Goal: Task Accomplishment & Management: Use online tool/utility

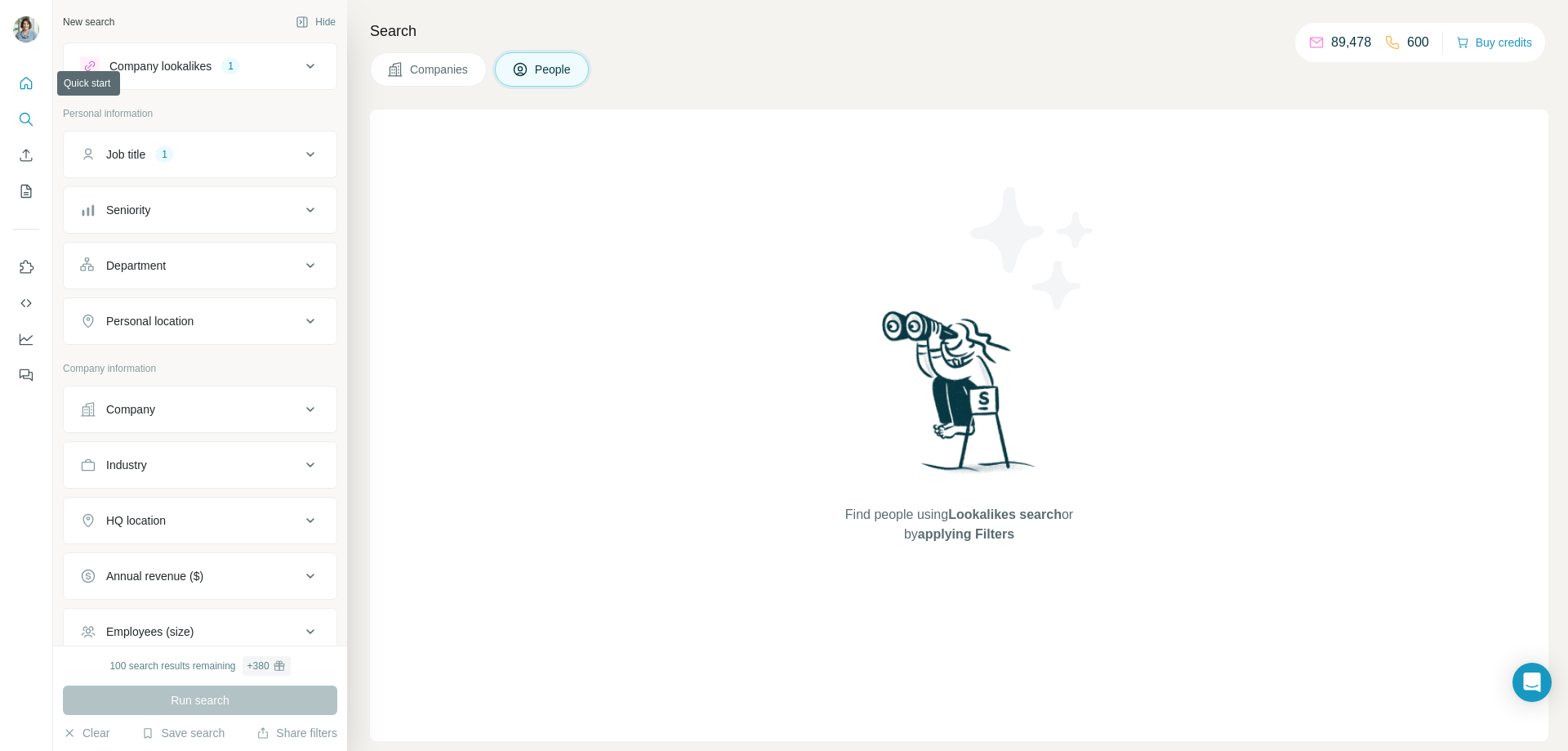
click at [28, 74] on button "Quick start" at bounding box center [26, 83] width 26 height 29
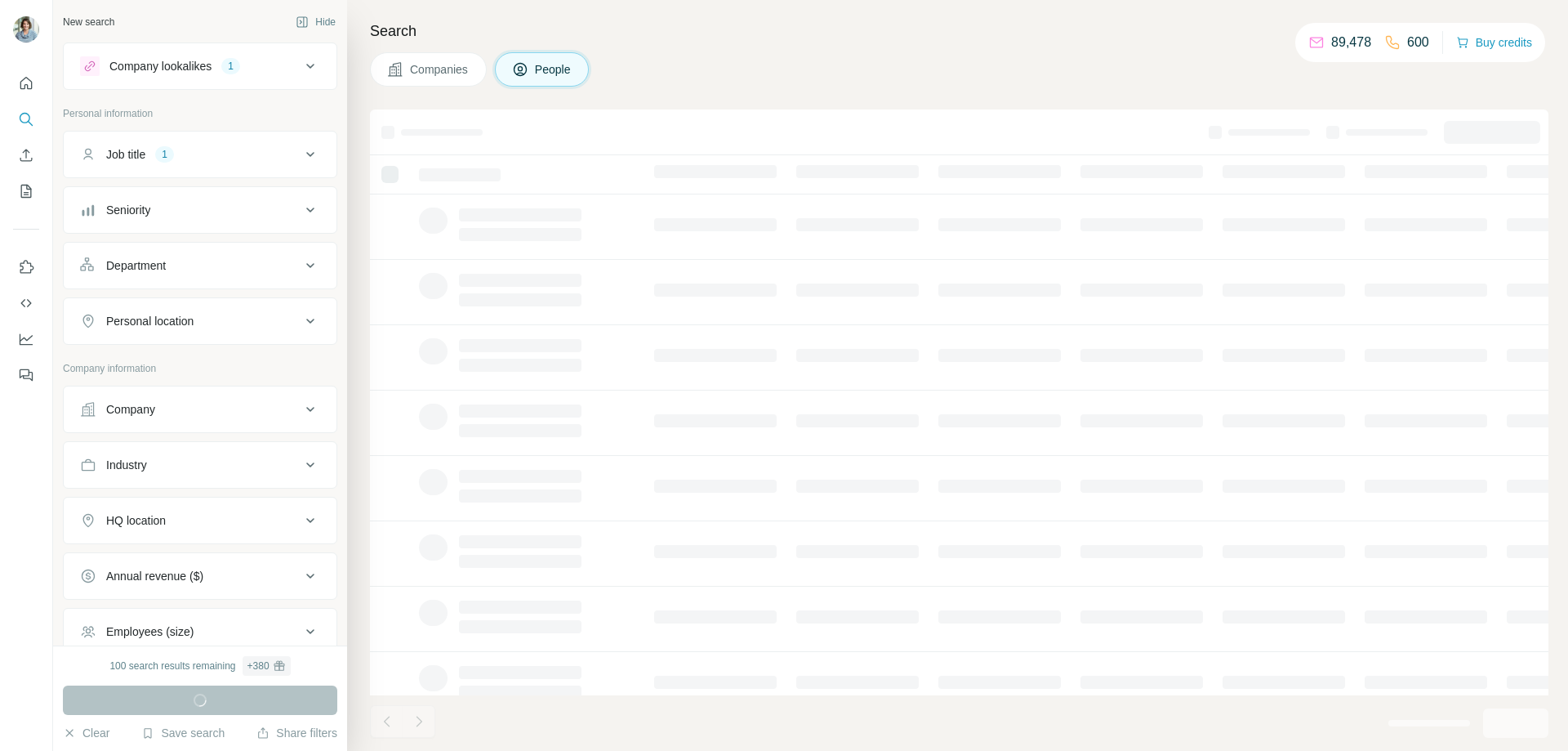
click at [249, 152] on div "Job title 1" at bounding box center [190, 153] width 220 height 16
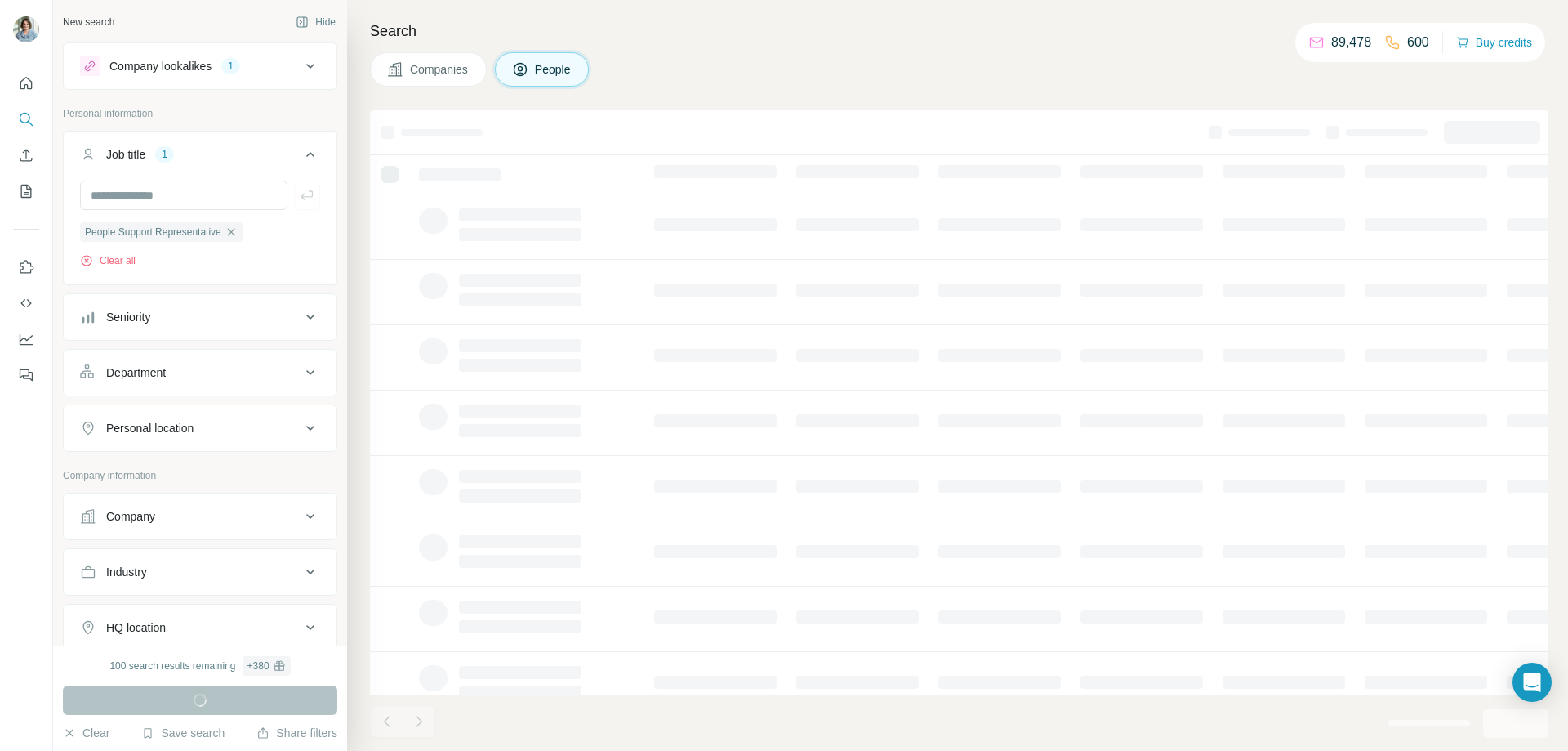
click at [249, 152] on div "Job title 1" at bounding box center [190, 153] width 220 height 16
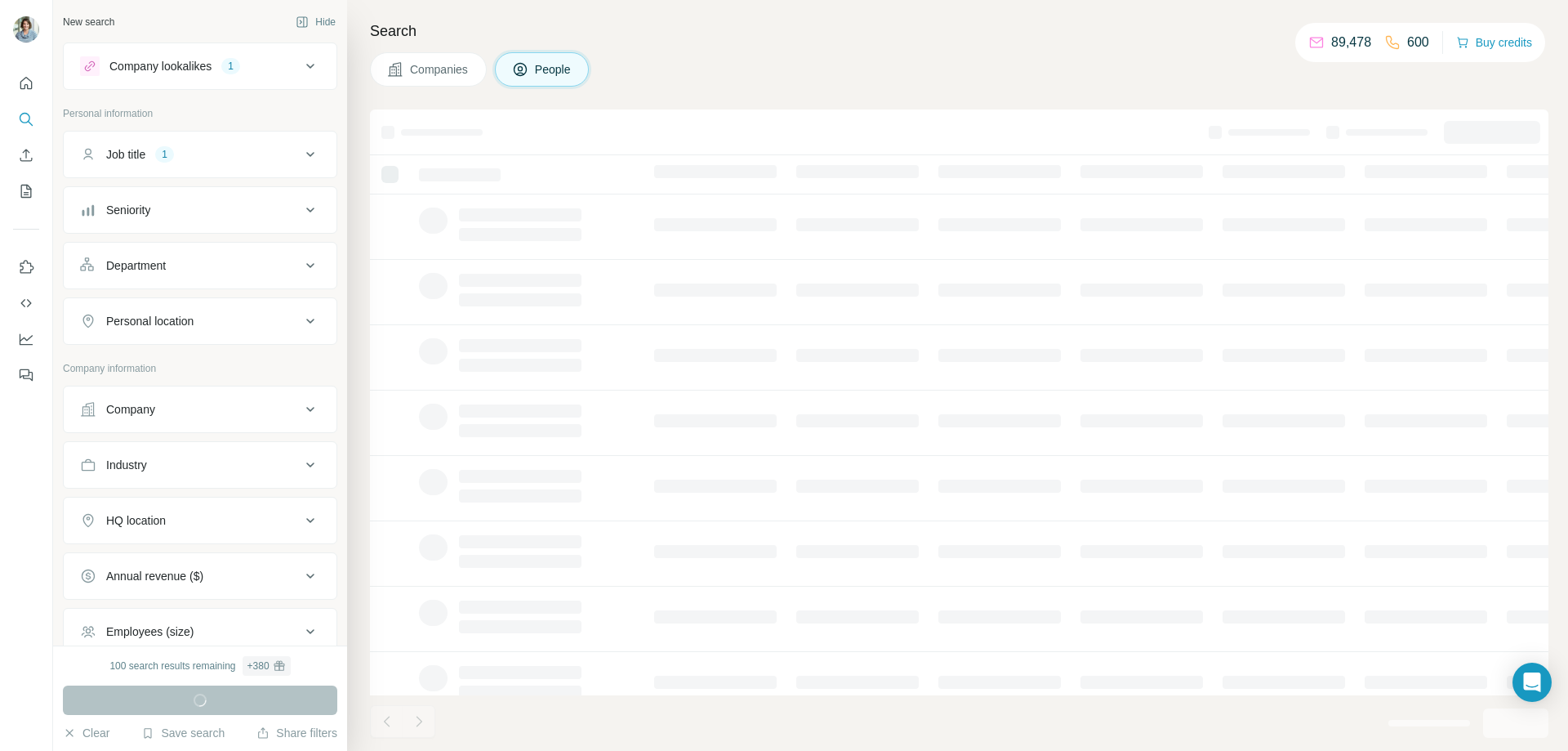
click at [259, 74] on div "Company lookalikes 1" at bounding box center [190, 66] width 220 height 20
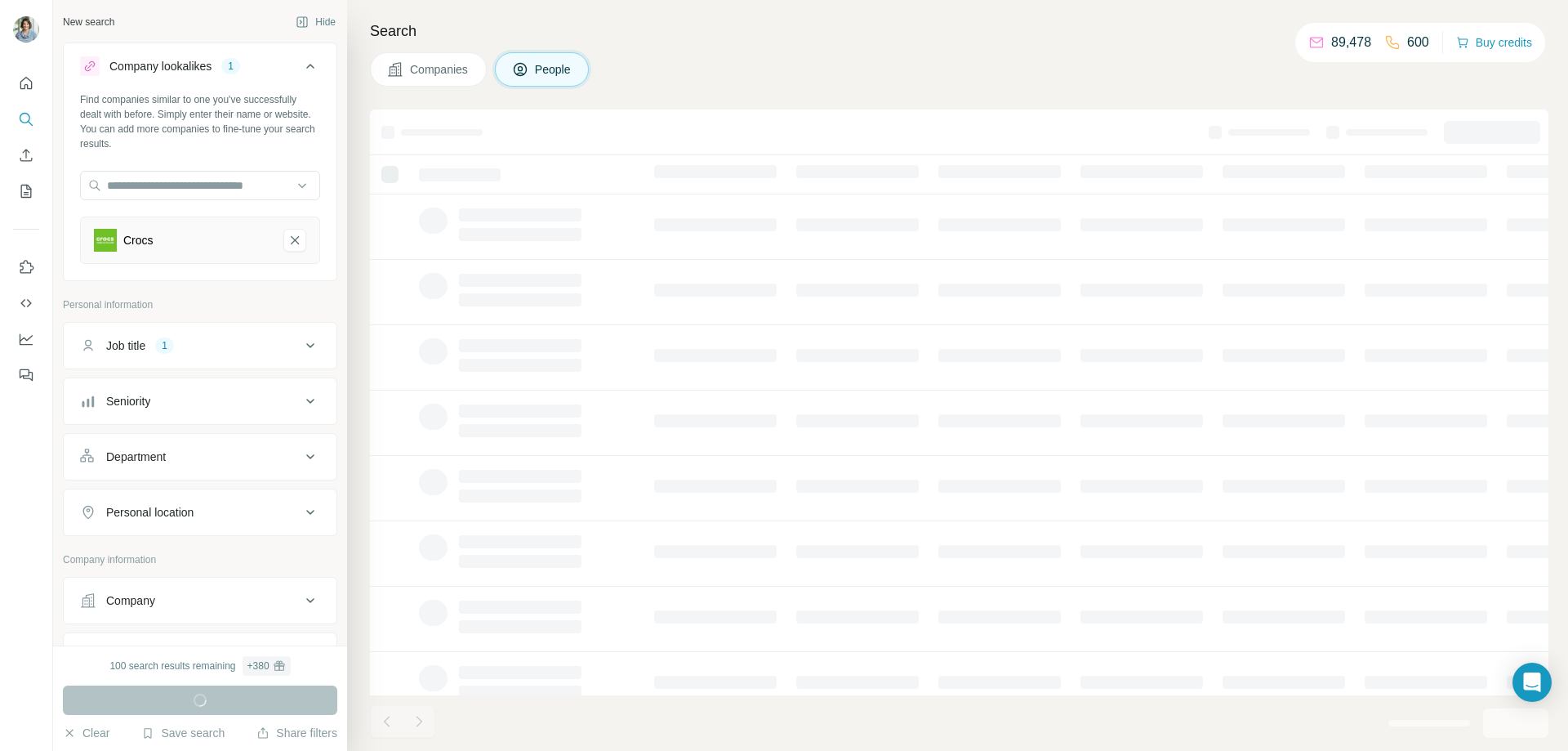
click at [259, 74] on div "Company lookalikes 1" at bounding box center [190, 66] width 220 height 20
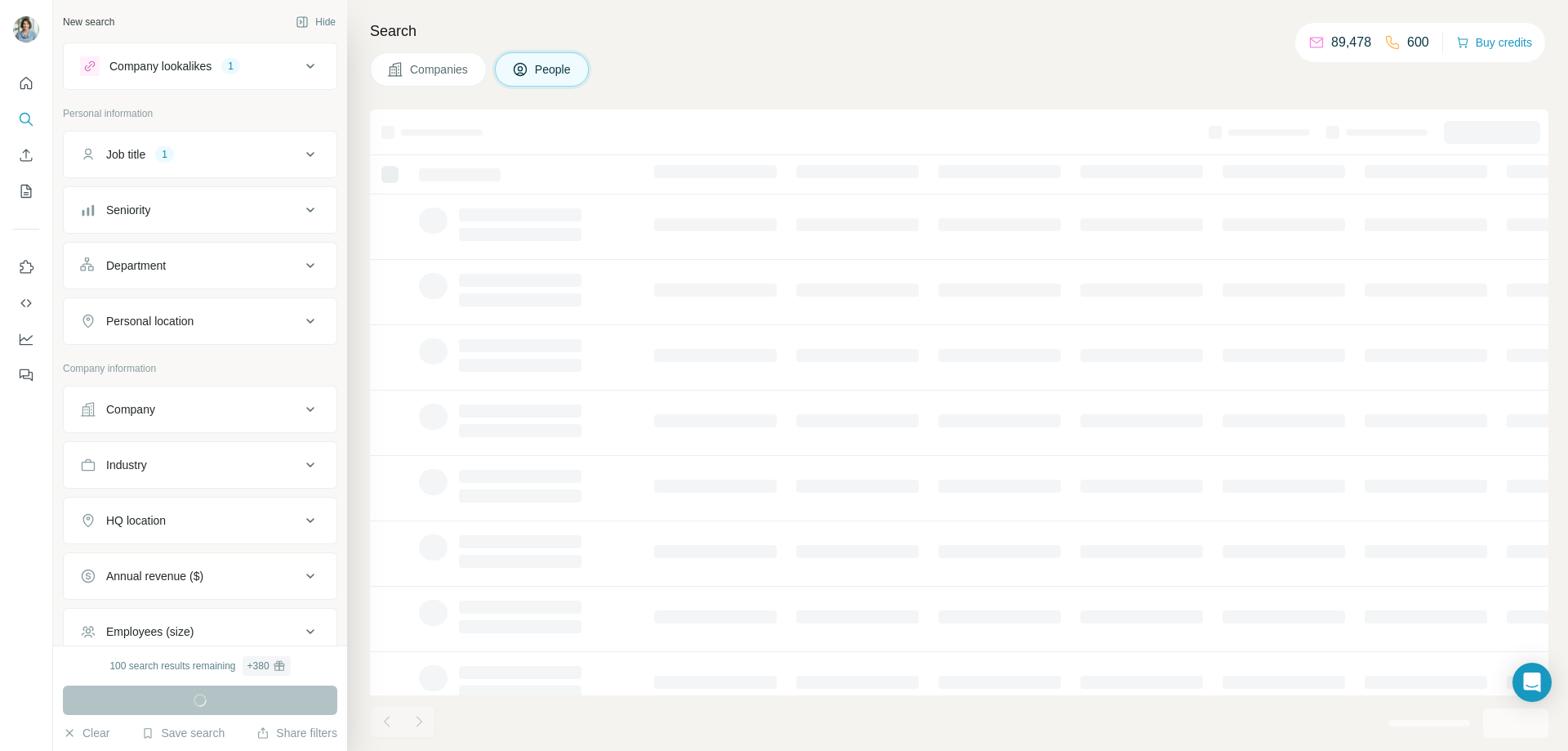
click at [221, 218] on button "Seniority" at bounding box center [200, 210] width 273 height 40
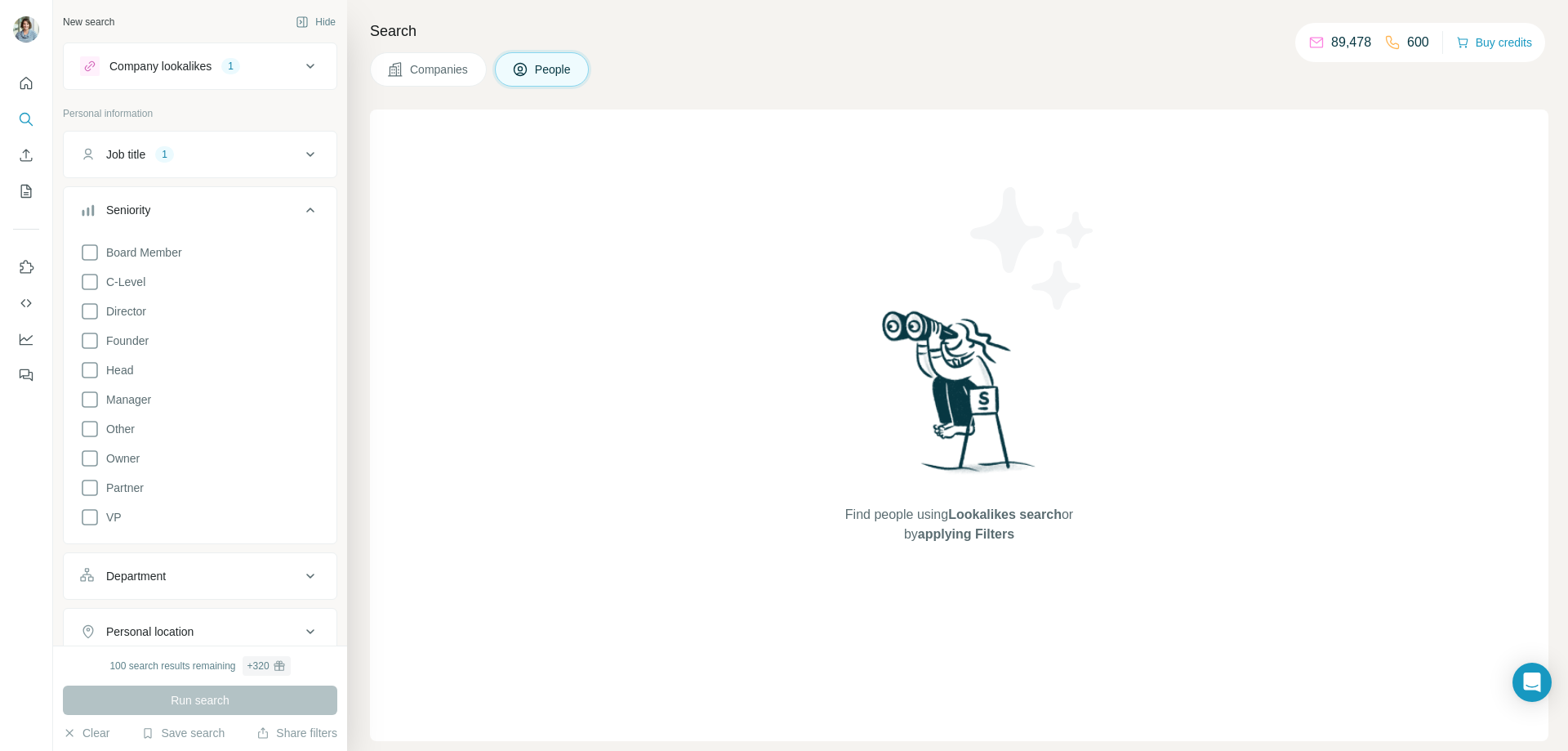
click at [221, 218] on button "Seniority" at bounding box center [200, 213] width 273 height 46
click at [208, 262] on div "Department" at bounding box center [190, 264] width 220 height 16
click at [200, 305] on input at bounding box center [191, 306] width 201 height 18
click at [211, 368] on div "HR" at bounding box center [194, 362] width 200 height 16
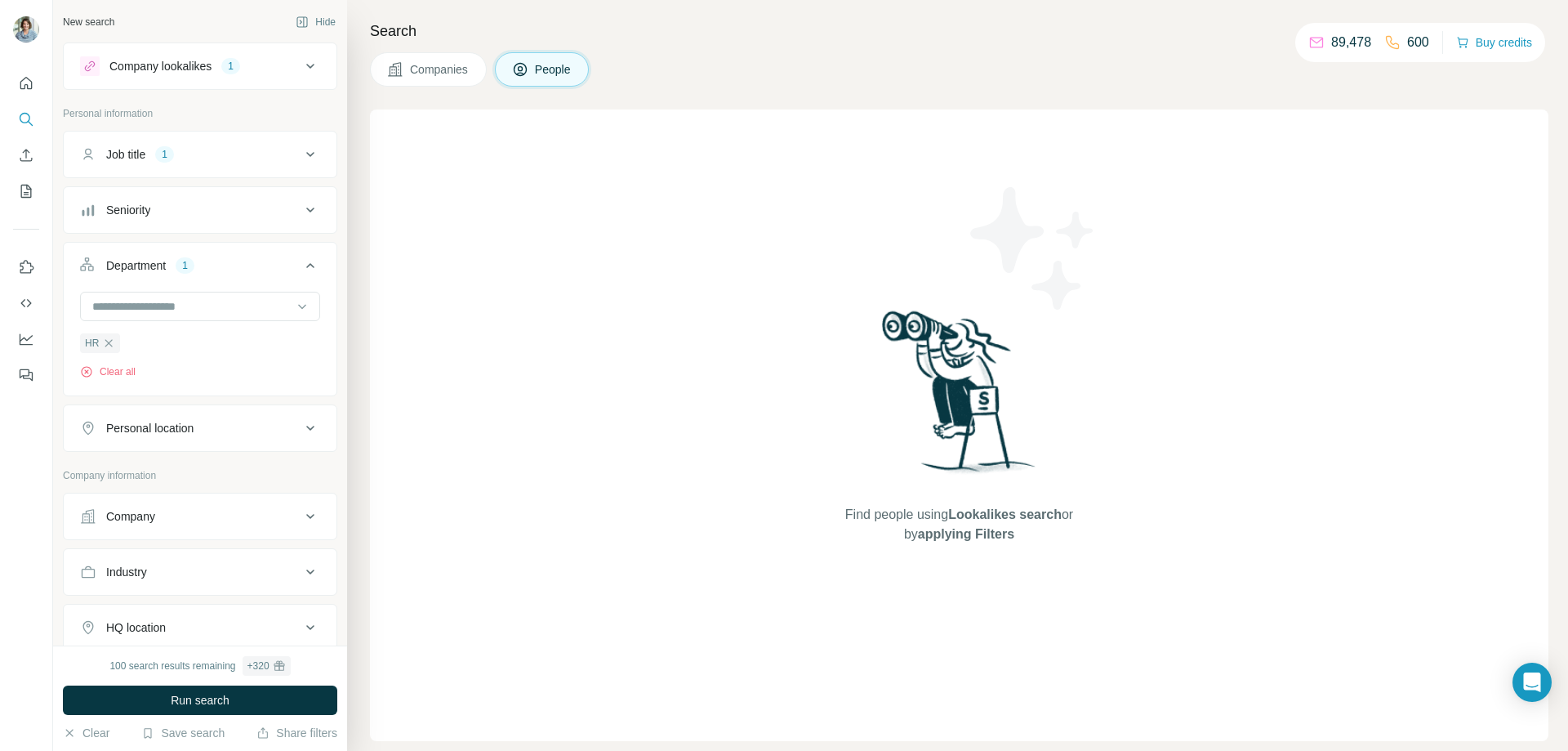
click at [234, 149] on div "Job title 1" at bounding box center [190, 153] width 220 height 16
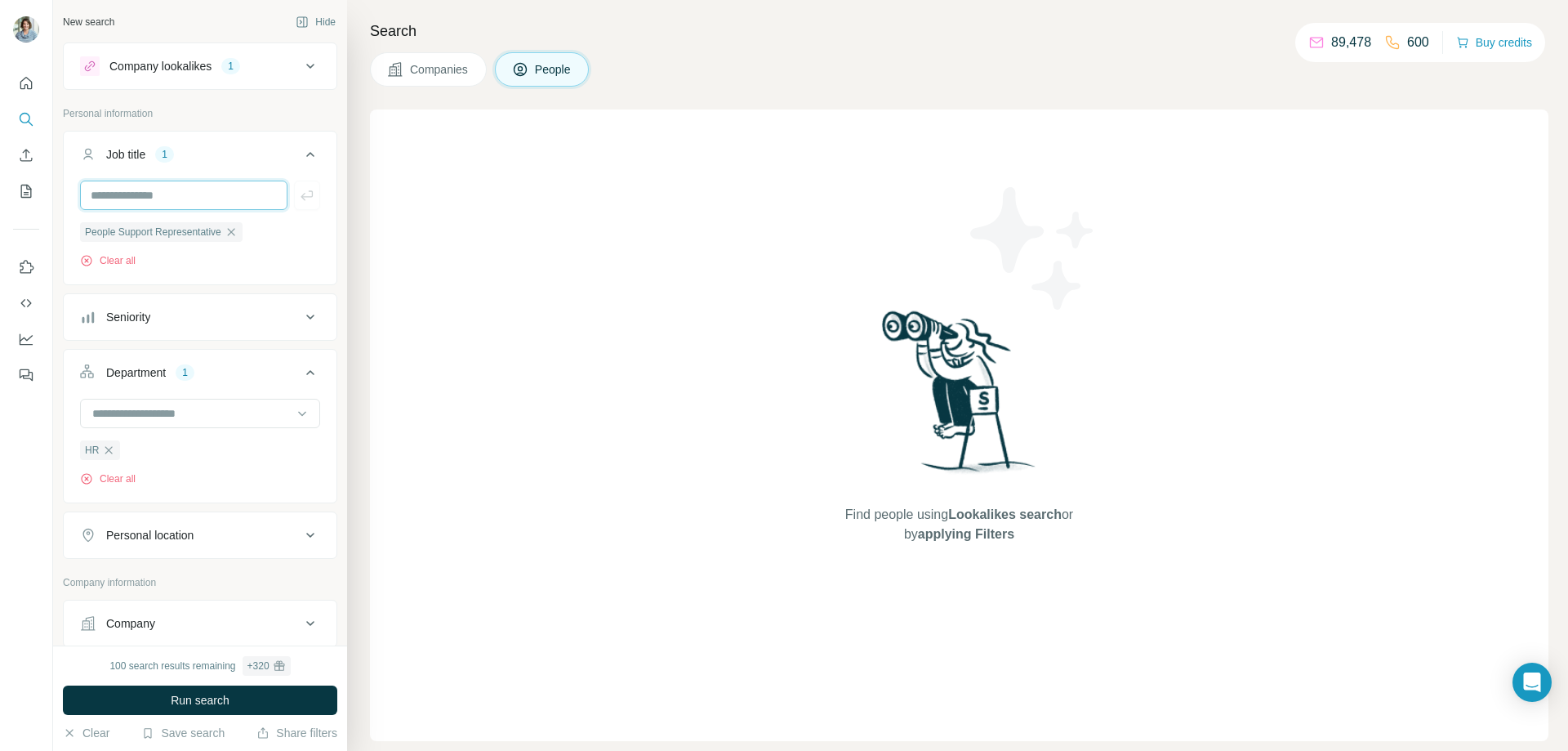
click at [207, 196] on input "text" at bounding box center [184, 195] width 207 height 29
type input "**********"
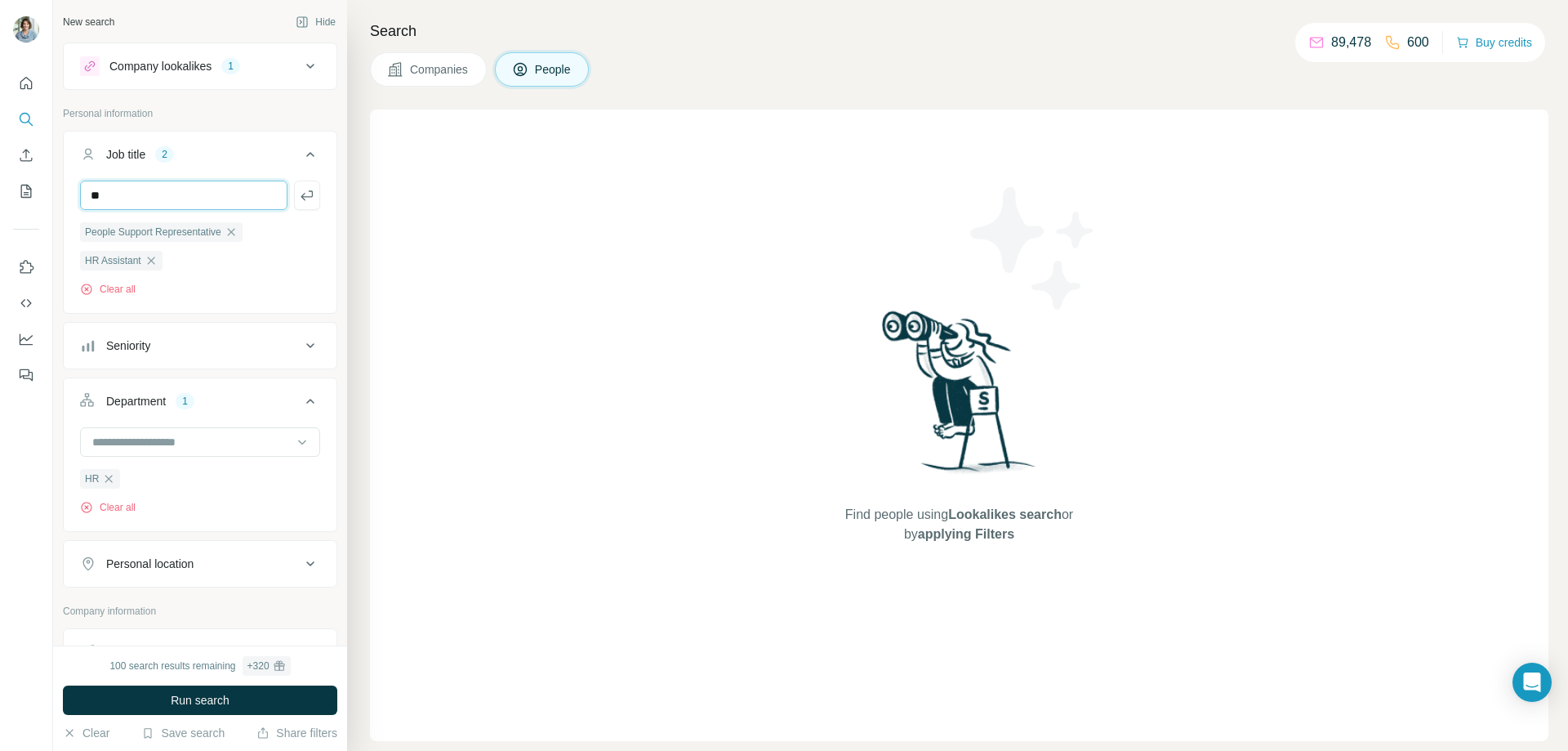
type input "*"
type input "**********"
click at [264, 71] on div "Company lookalikes 1" at bounding box center [190, 66] width 220 height 20
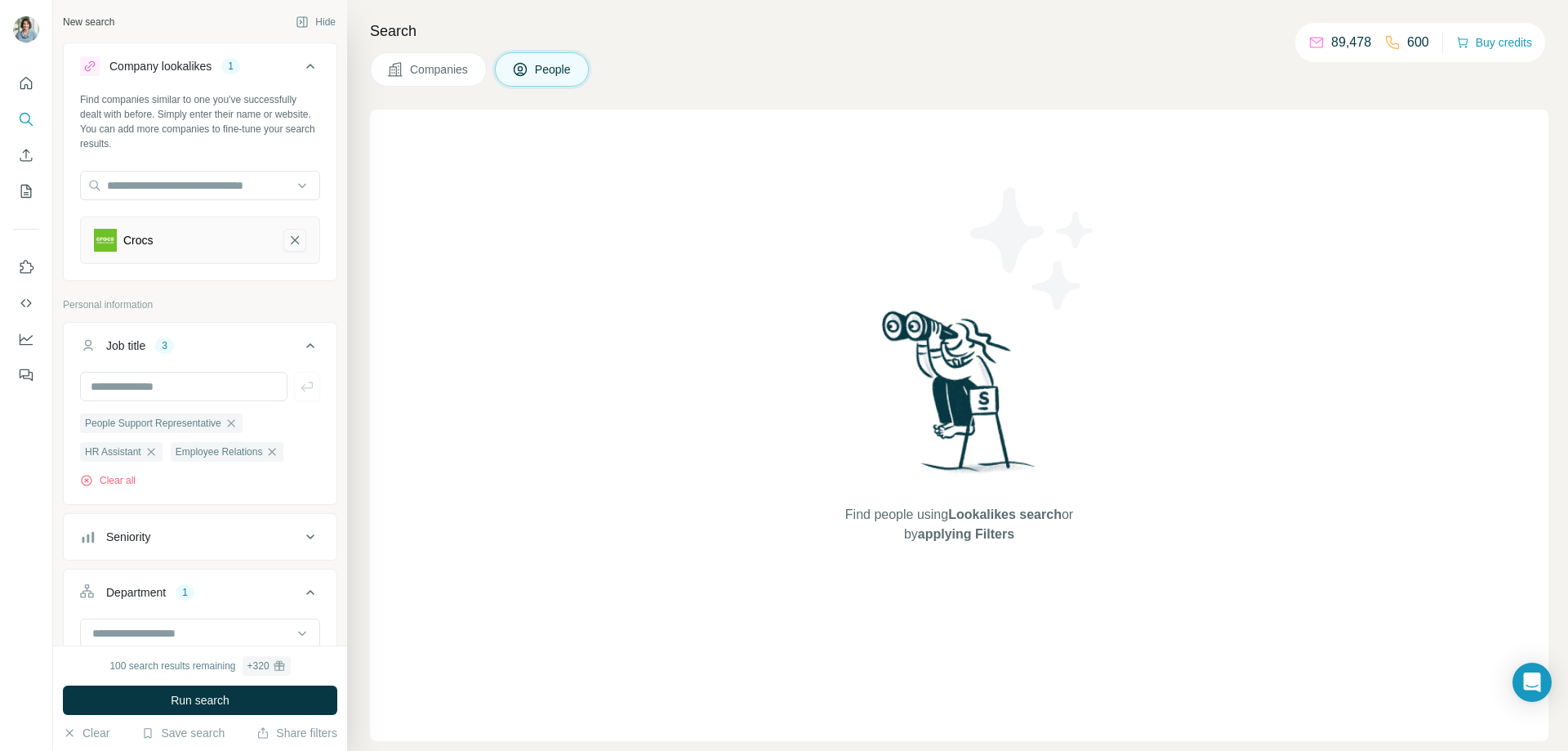
click at [291, 238] on icon "Crocs-remove-button" at bounding box center [295, 240] width 8 height 8
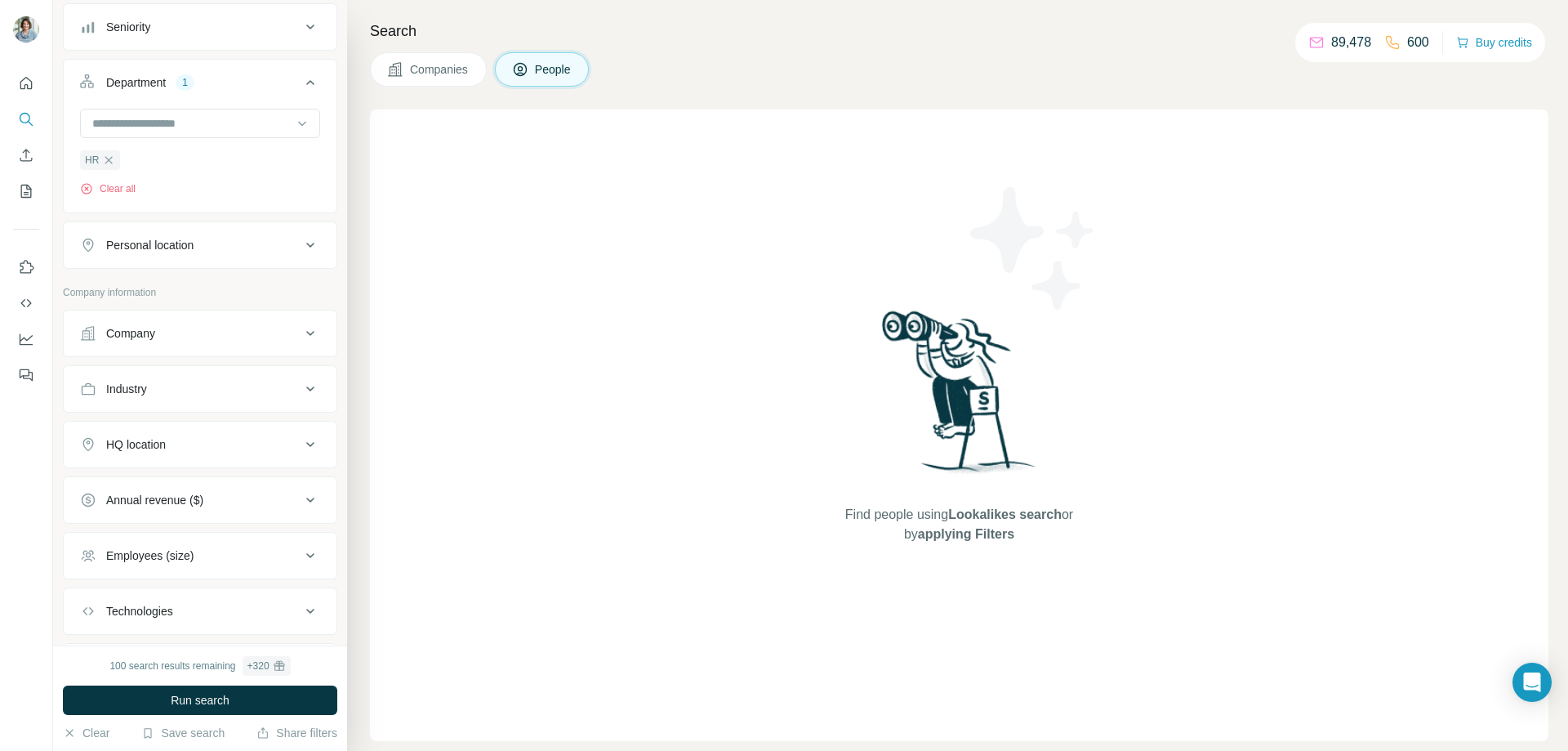
scroll to position [490, 0]
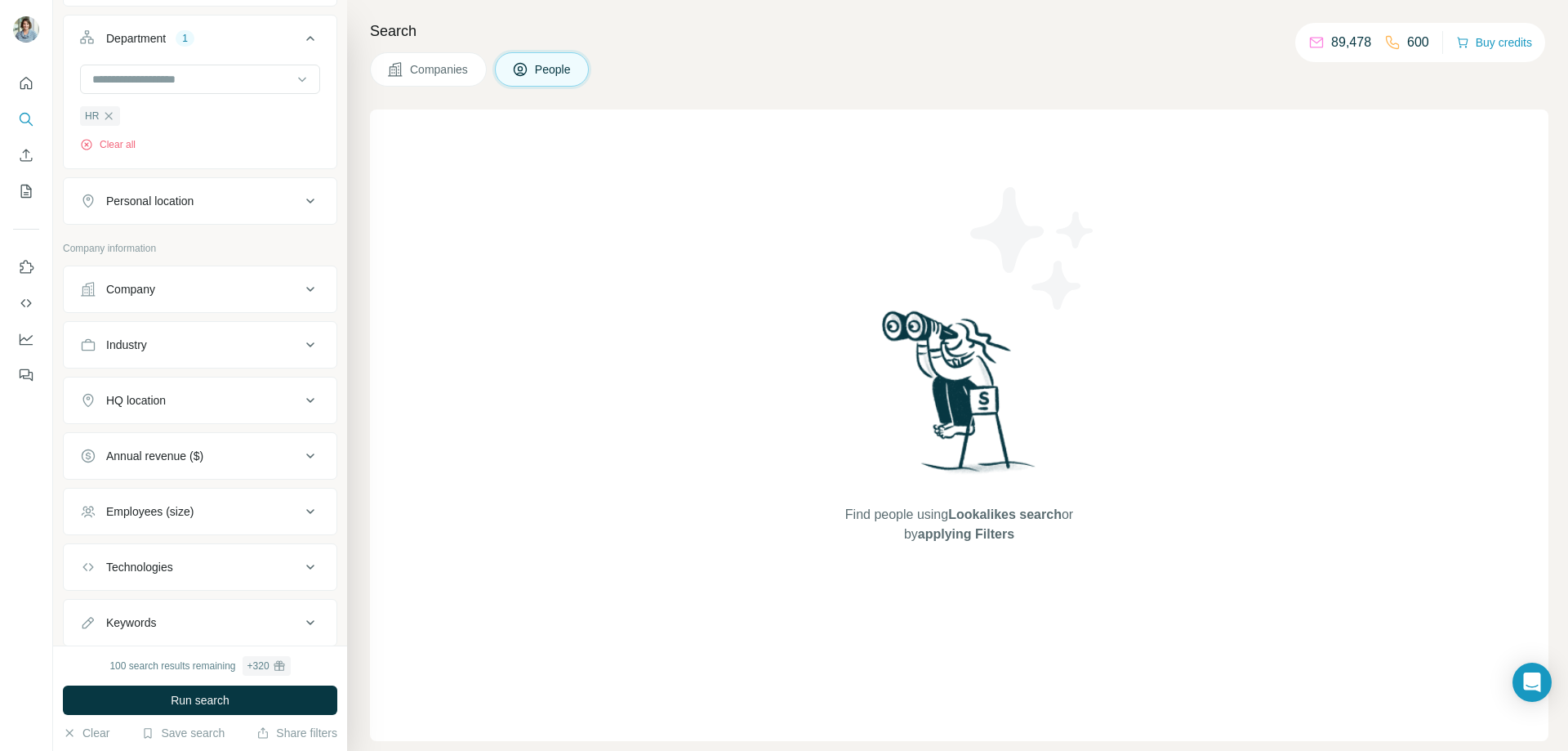
click at [206, 194] on button "Personal location" at bounding box center [200, 201] width 273 height 40
click at [200, 246] on input "text" at bounding box center [200, 241] width 240 height 29
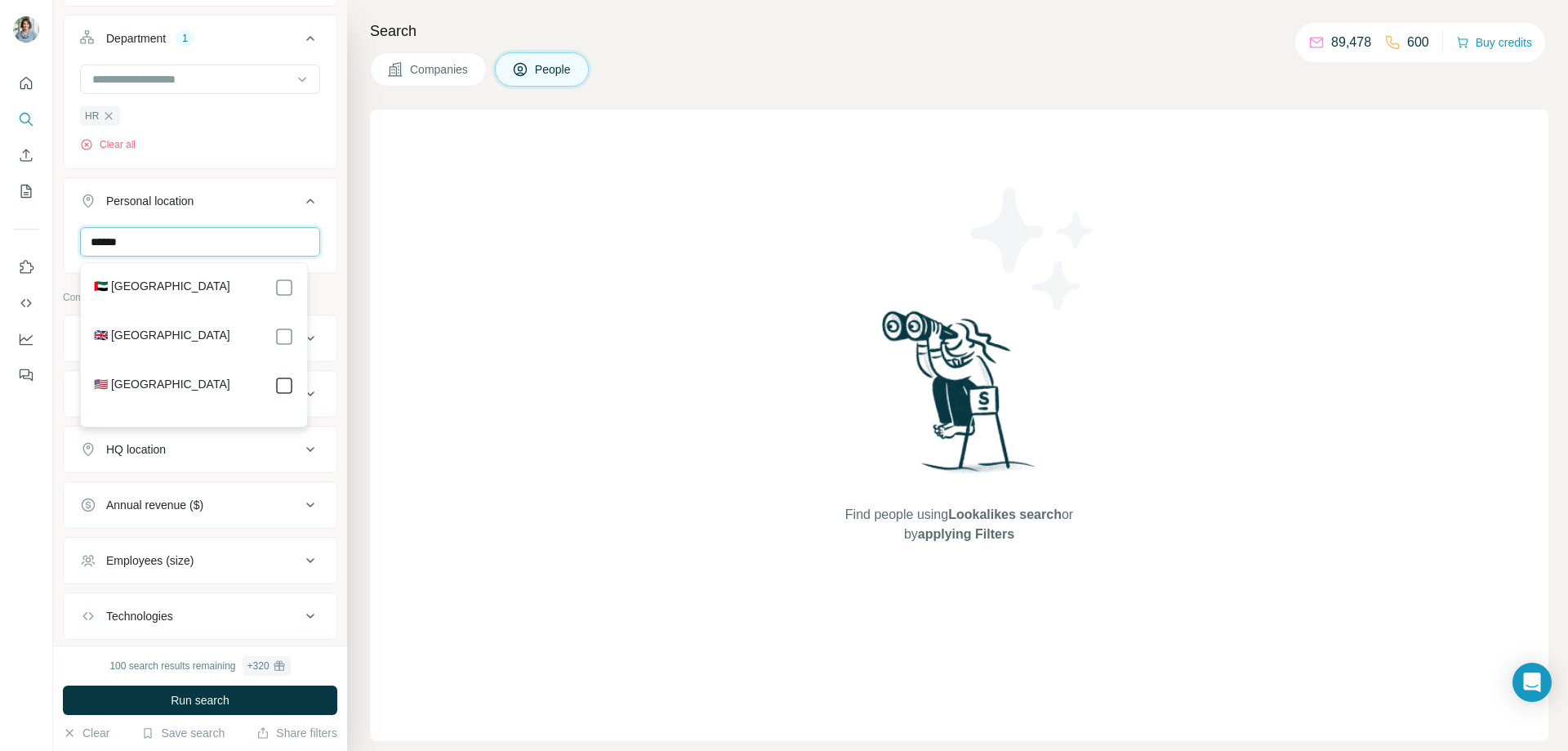
type input "******"
click at [269, 176] on ul "Job title 3 People Support Representative HR Assistant Employee Relations Clear…" at bounding box center [200, 50] width 275 height 564
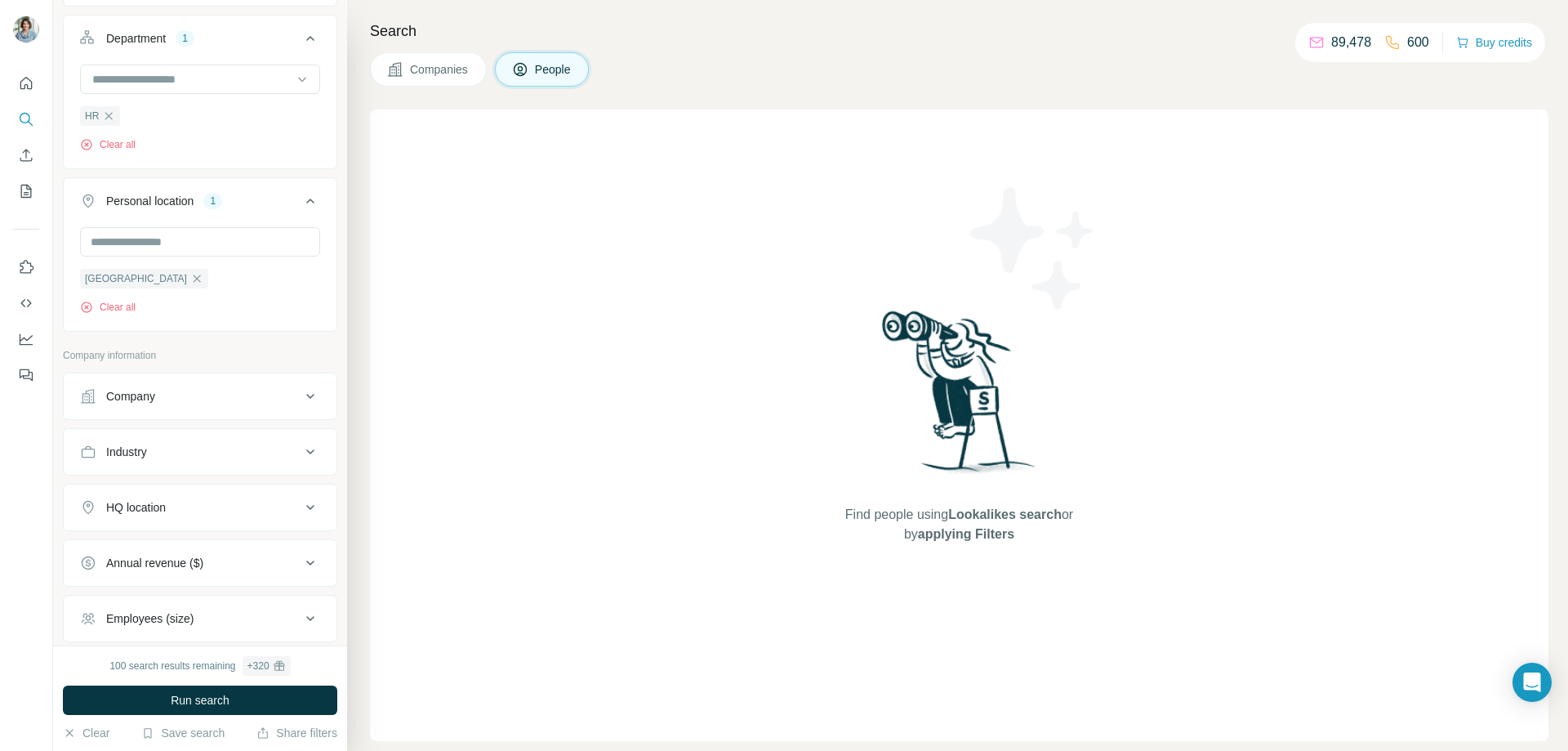
drag, startPoint x: 152, startPoint y: 281, endPoint x: 198, endPoint y: 291, distance: 47.1
click at [198, 291] on div "United States Clear all" at bounding box center [200, 270] width 240 height 88
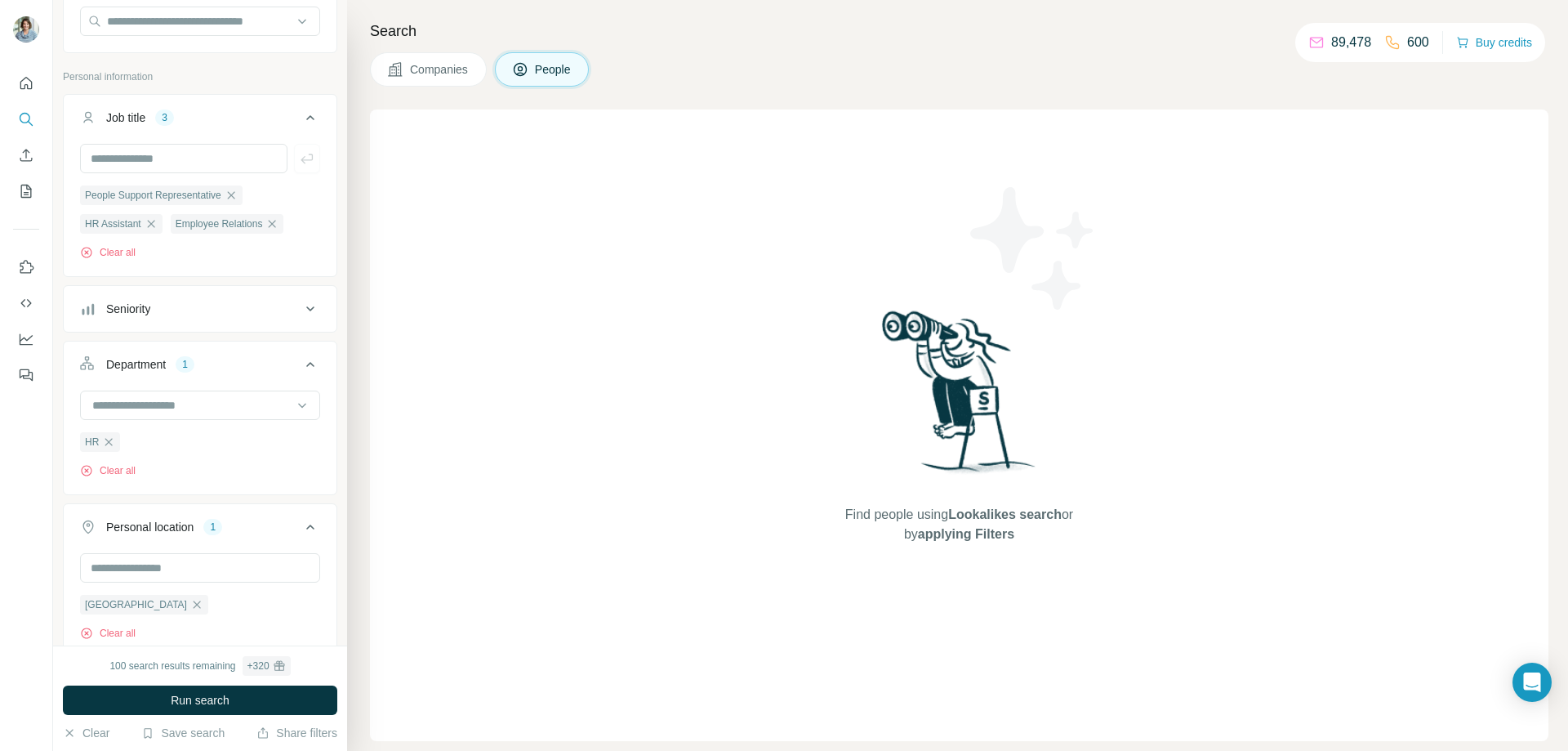
scroll to position [157, 0]
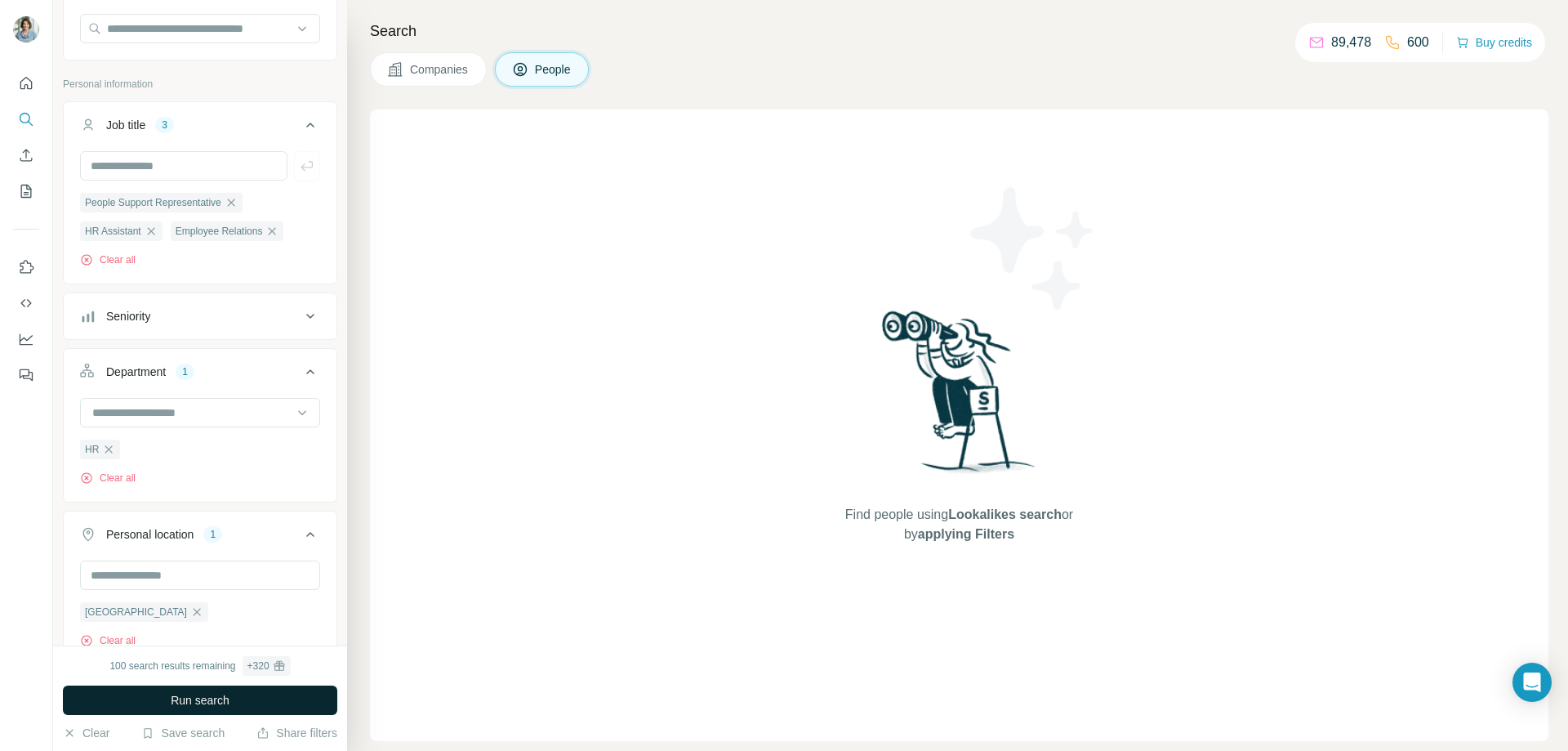
click at [177, 701] on span "Run search" at bounding box center [200, 699] width 58 height 16
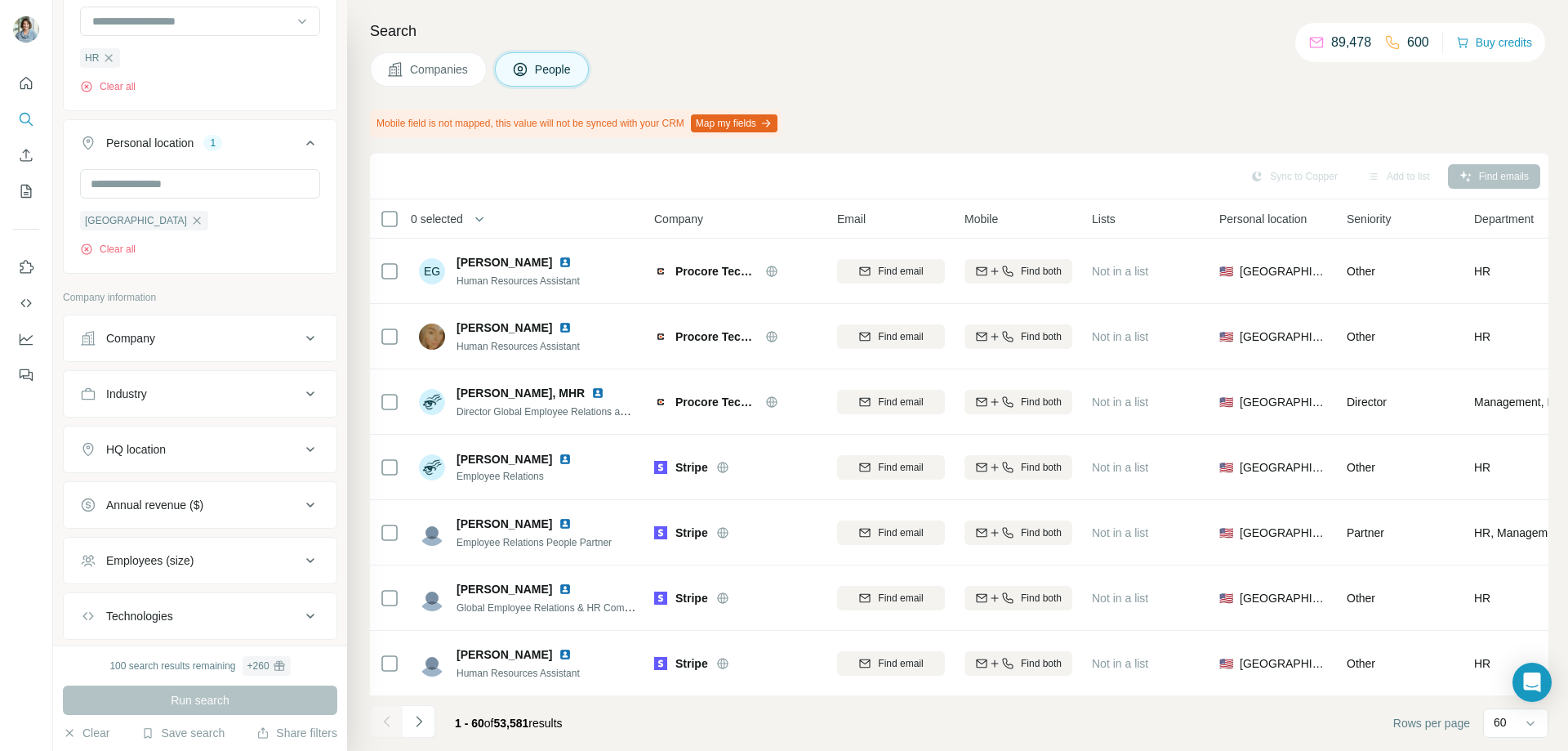
scroll to position [571, 0]
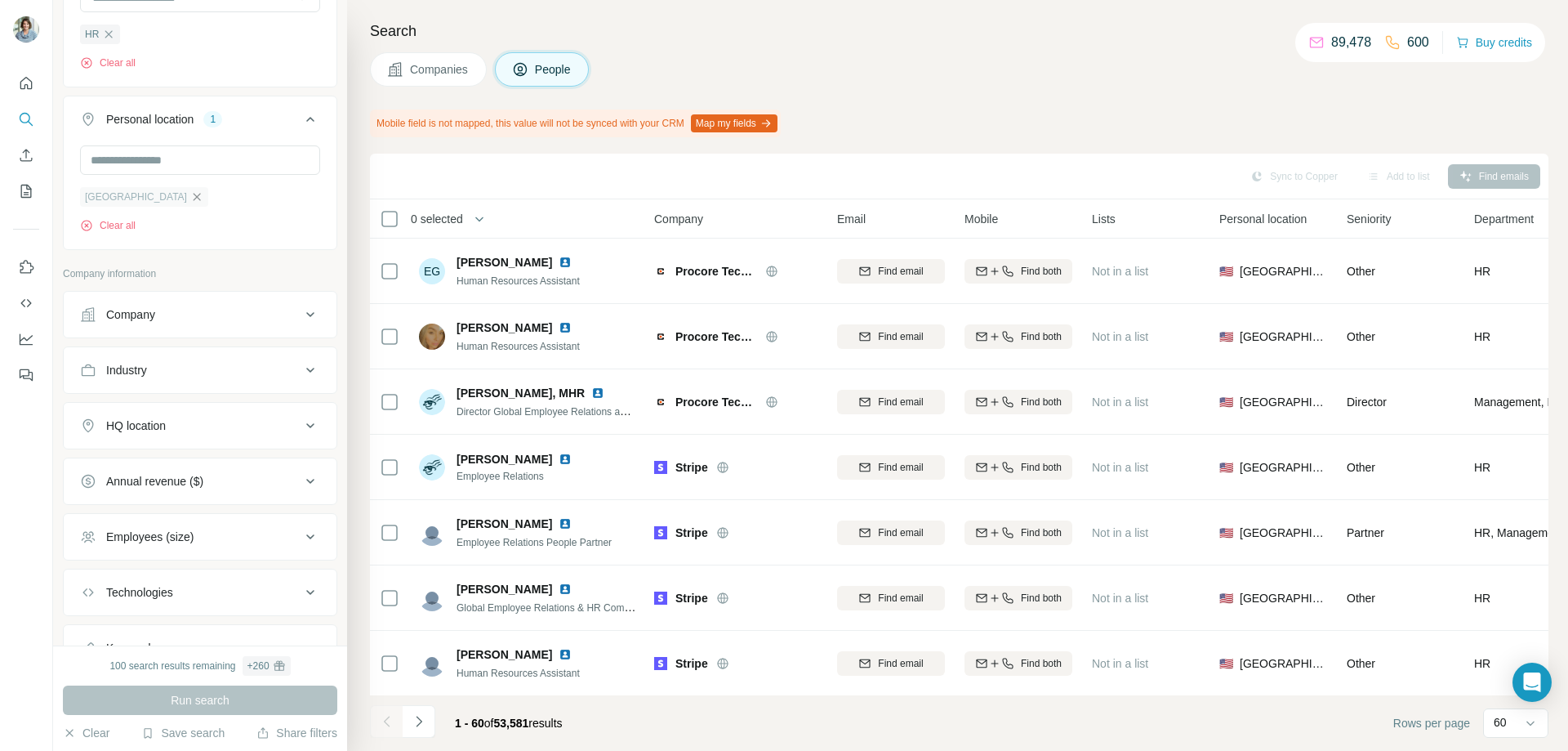
click at [190, 200] on icon "button" at bounding box center [197, 197] width 13 height 13
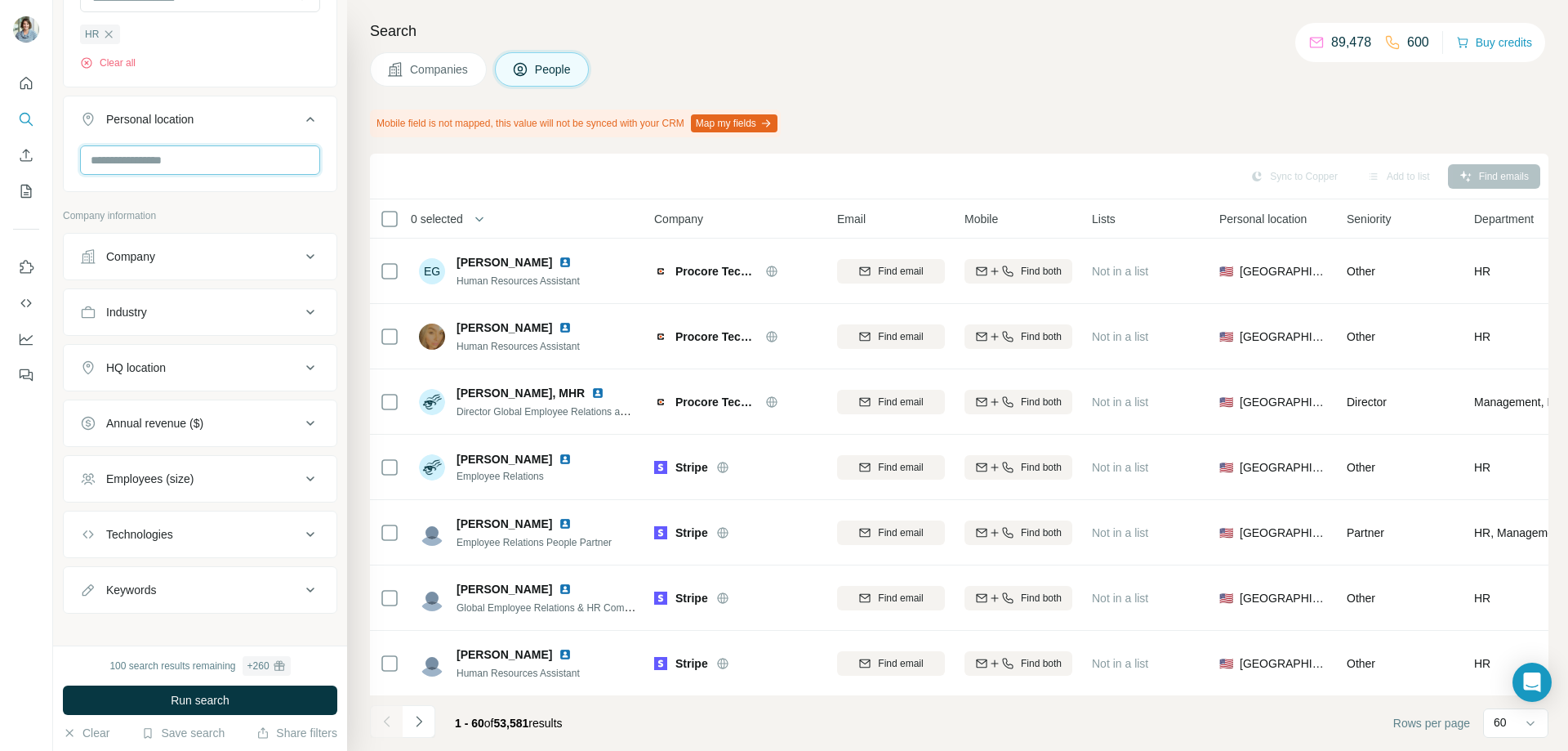
click at [168, 157] on input "text" at bounding box center [200, 159] width 240 height 29
type input "********"
drag, startPoint x: 155, startPoint y: 164, endPoint x: 0, endPoint y: 141, distance: 156.7
click at [0, 141] on div "New search Hide Company lookalikes Find companies similar to one you've success…" at bounding box center [784, 376] width 1568 height 751
click at [805, 65] on div "Companies People" at bounding box center [959, 70] width 1178 height 34
